Goal: Task Accomplishment & Management: Complete application form

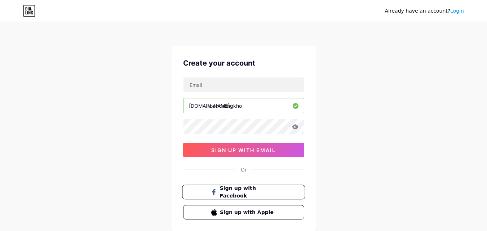
click at [268, 188] on span "Sign up with Facebook" at bounding box center [248, 192] width 57 height 15
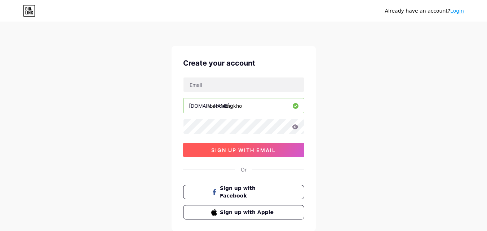
click at [254, 148] on span "sign up with email" at bounding box center [243, 150] width 65 height 6
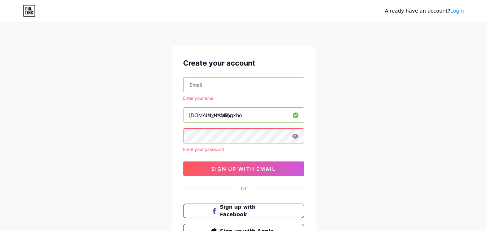
click at [257, 82] on input "text" at bounding box center [243, 84] width 120 height 14
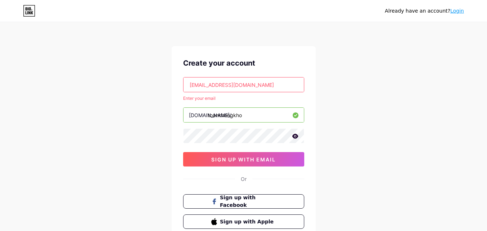
click at [295, 138] on icon at bounding box center [295, 136] width 6 height 5
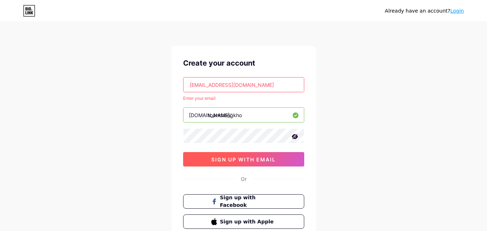
click at [289, 155] on button "sign up with email" at bounding box center [243, 159] width 121 height 14
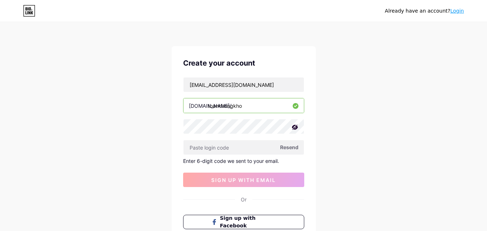
click at [289, 150] on span "Resend" at bounding box center [289, 147] width 18 height 8
click at [262, 147] on input "text" at bounding box center [243, 147] width 120 height 14
drag, startPoint x: 261, startPoint y: 147, endPoint x: 461, endPoint y: 61, distance: 218.1
click at [461, 61] on div "Already have an account? Login Create your account [EMAIL_ADDRESS][DOMAIN_NAME]…" at bounding box center [243, 153] width 487 height 306
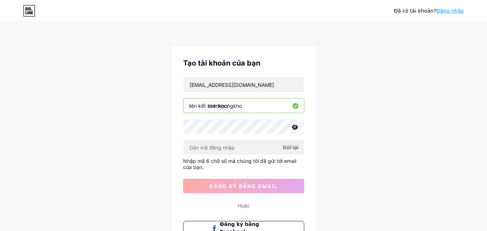
click at [293, 147] on font "Gửi lại" at bounding box center [291, 147] width 16 height 6
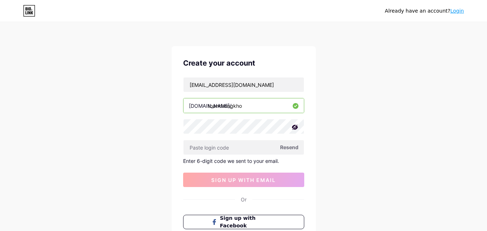
click at [345, 92] on div "Already have an account? Login Create your account [EMAIL_ADDRESS][DOMAIN_NAME]…" at bounding box center [243, 153] width 487 height 306
click at [252, 148] on input "text" at bounding box center [243, 147] width 120 height 14
click at [262, 83] on input "[EMAIL_ADDRESS][DOMAIN_NAME]" at bounding box center [243, 84] width 120 height 14
drag, startPoint x: 270, startPoint y: 83, endPoint x: 154, endPoint y: 86, distance: 116.8
click at [154, 86] on div "Already have an account? Login Create your account [EMAIL_ADDRESS][DOMAIN_NAME]…" at bounding box center [243, 153] width 487 height 306
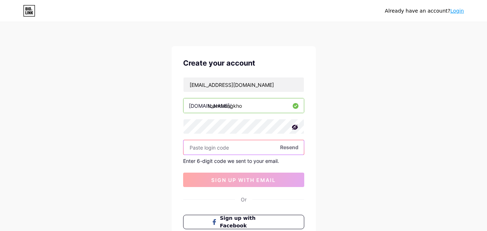
click at [252, 149] on input "text" at bounding box center [243, 147] width 120 height 14
click at [288, 150] on span "Resend" at bounding box center [289, 147] width 18 height 8
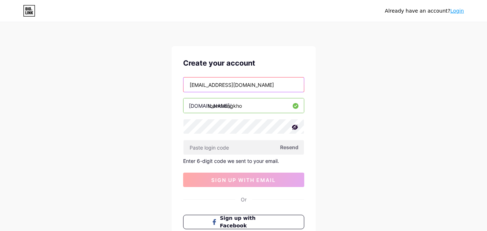
click at [227, 83] on input "[EMAIL_ADDRESS][DOMAIN_NAME]" at bounding box center [243, 84] width 120 height 14
type input "[EMAIL_ADDRESS][DOMAIN_NAME]"
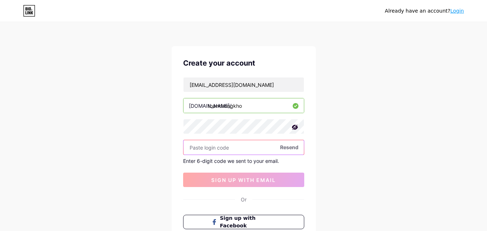
click at [264, 148] on input "text" at bounding box center [243, 147] width 120 height 14
click at [293, 148] on span "Resend" at bounding box center [289, 147] width 18 height 8
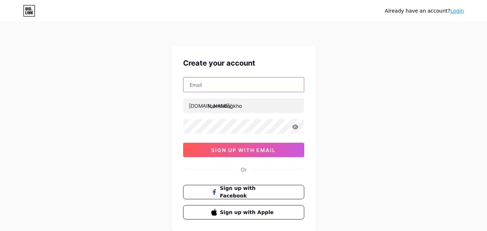
click at [270, 88] on input "text" at bounding box center [243, 84] width 120 height 14
type input "[EMAIL_ADDRESS][DOMAIN_NAME]"
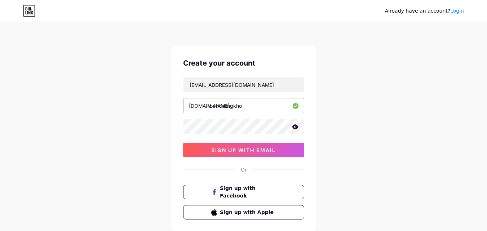
click at [294, 128] on icon at bounding box center [295, 126] width 6 height 5
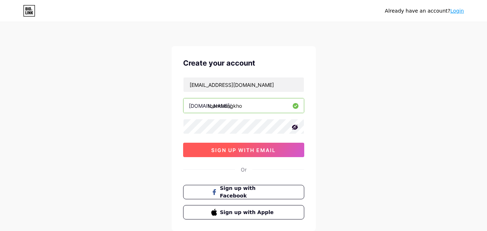
click at [282, 147] on button "sign up with email" at bounding box center [243, 150] width 121 height 14
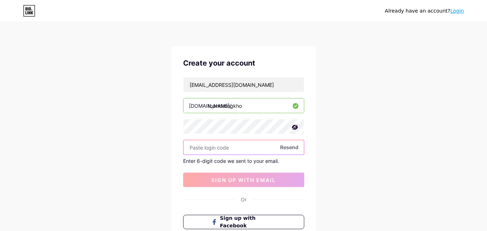
click at [299, 146] on input "text" at bounding box center [243, 147] width 120 height 14
click at [295, 146] on span "Resend" at bounding box center [289, 147] width 18 height 8
click at [226, 224] on span "Sign up with Facebook" at bounding box center [248, 221] width 57 height 15
